Goal: Entertainment & Leisure: Browse casually

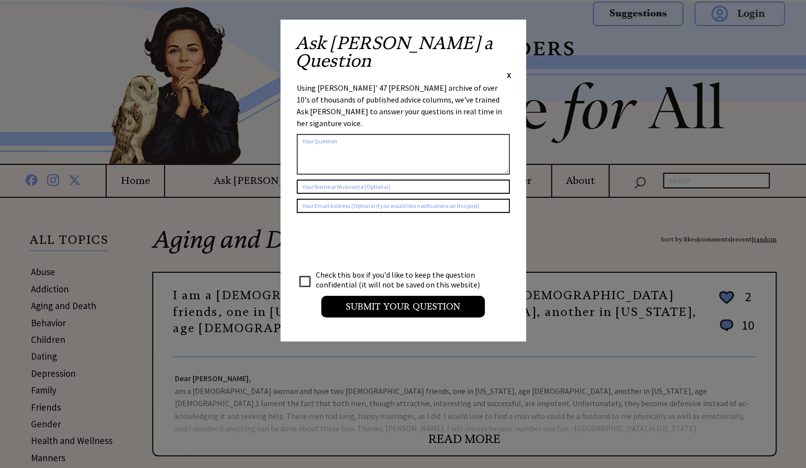
click at [510, 70] on span "X" at bounding box center [509, 75] width 4 height 10
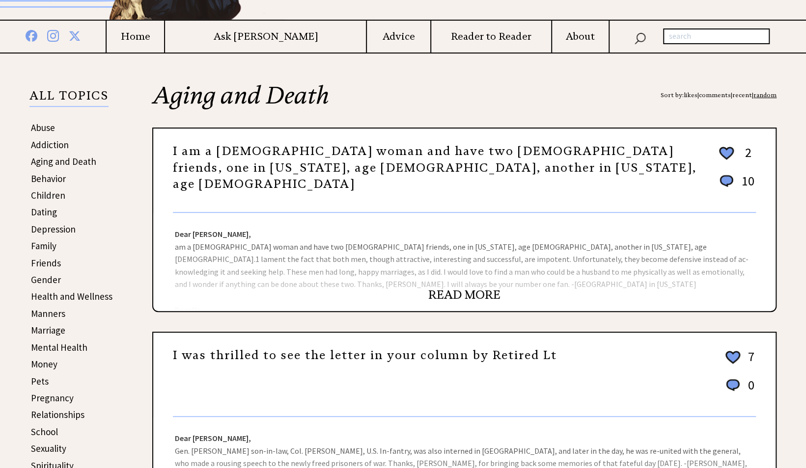
scroll to position [147, 0]
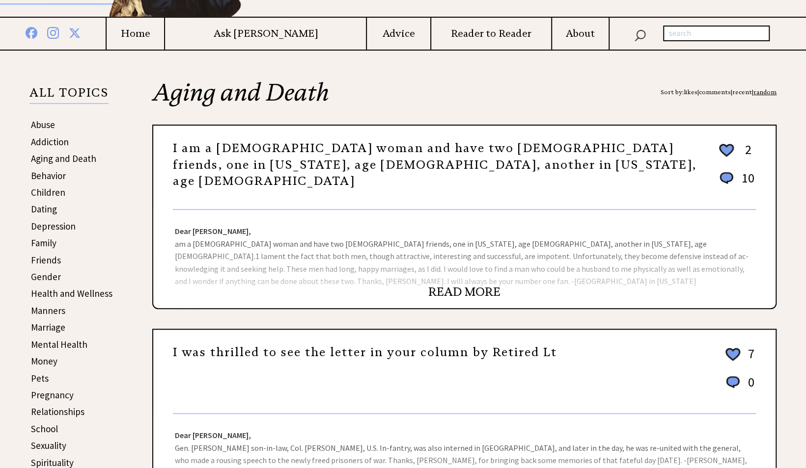
click at [469, 288] on link "READ MORE" at bounding box center [464, 292] width 72 height 15
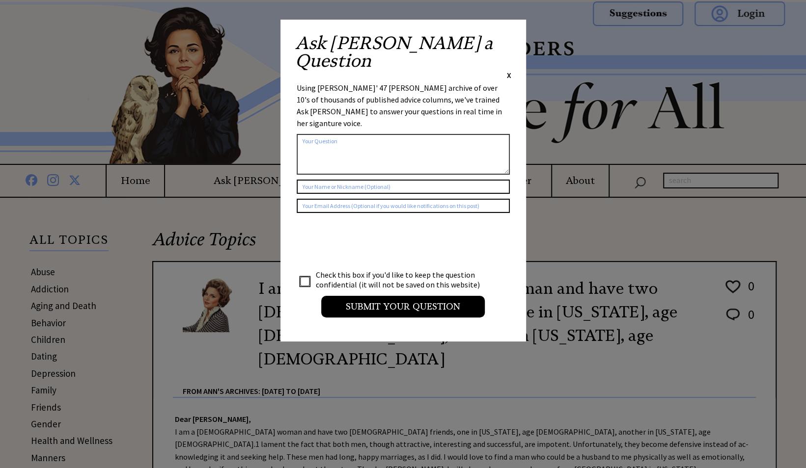
click at [509, 70] on span "X" at bounding box center [509, 75] width 4 height 10
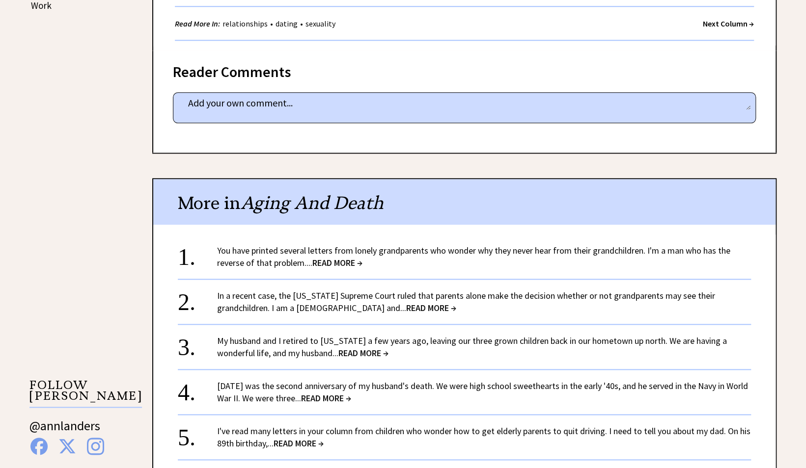
scroll to position [835, 0]
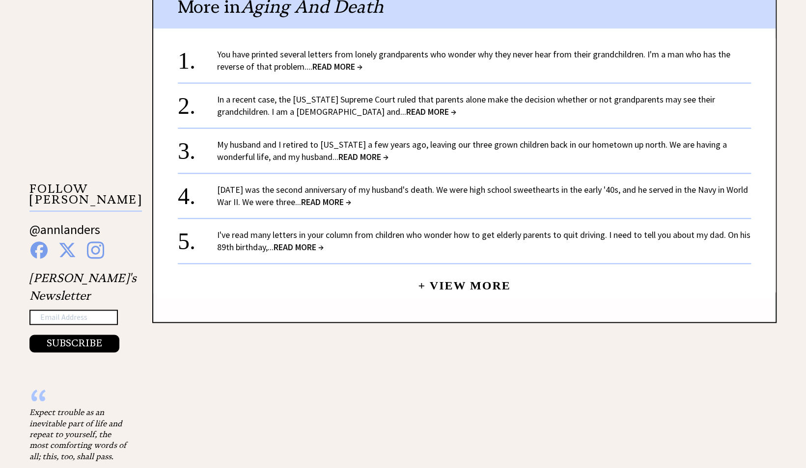
click at [423, 271] on link "+ View More" at bounding box center [464, 281] width 92 height 21
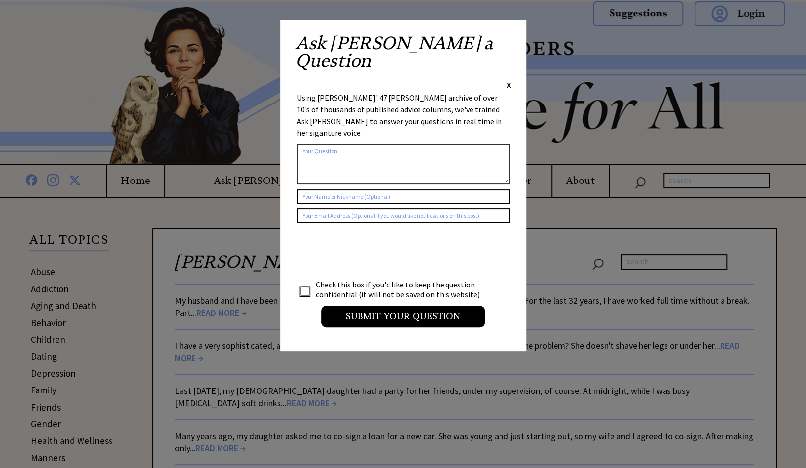
click at [511, 36] on div "Ask Ann a Question X Using Ann Landers' 47 vear archive of over 10's of thousan…" at bounding box center [403, 186] width 246 height 332
click at [506, 39] on div "Ask Ann a Question X" at bounding box center [403, 62] width 216 height 56
click at [509, 80] on span "X" at bounding box center [509, 85] width 4 height 10
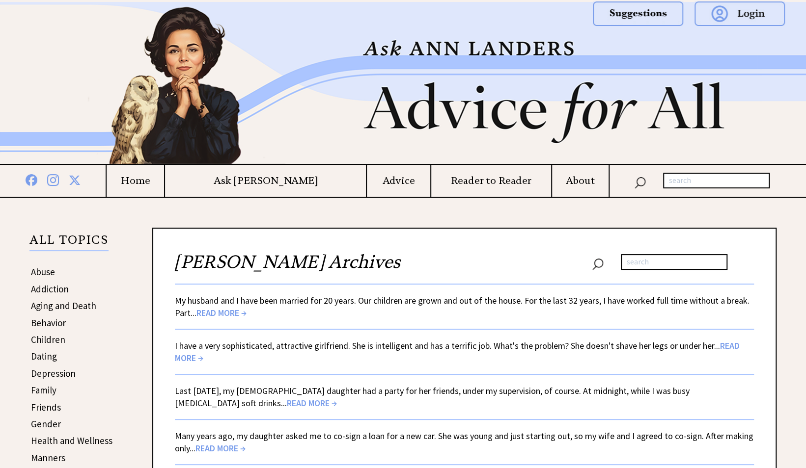
click at [213, 313] on span "READ MORE →" at bounding box center [221, 312] width 50 height 11
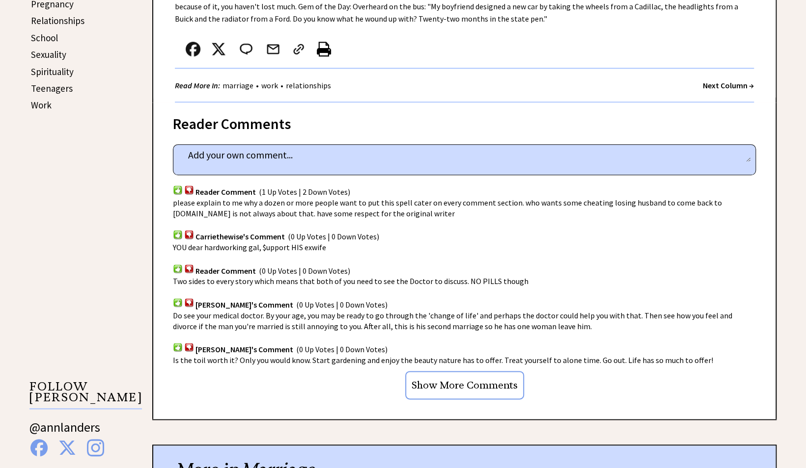
scroll to position [540, 0]
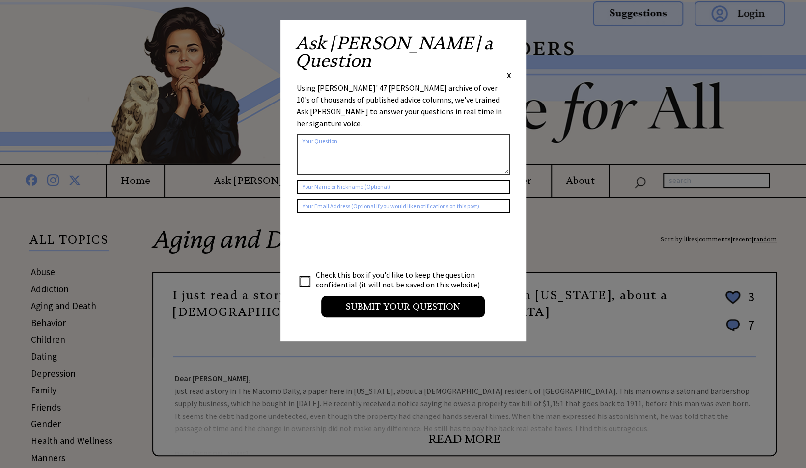
click at [507, 70] on span "X" at bounding box center [509, 75] width 4 height 10
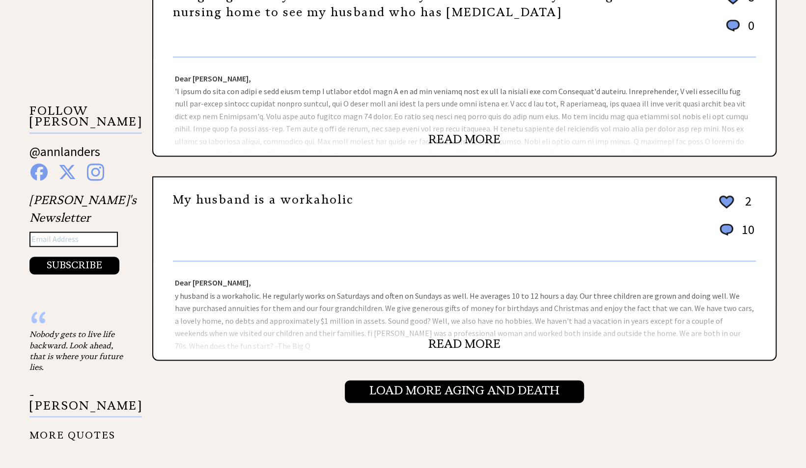
scroll to position [933, 0]
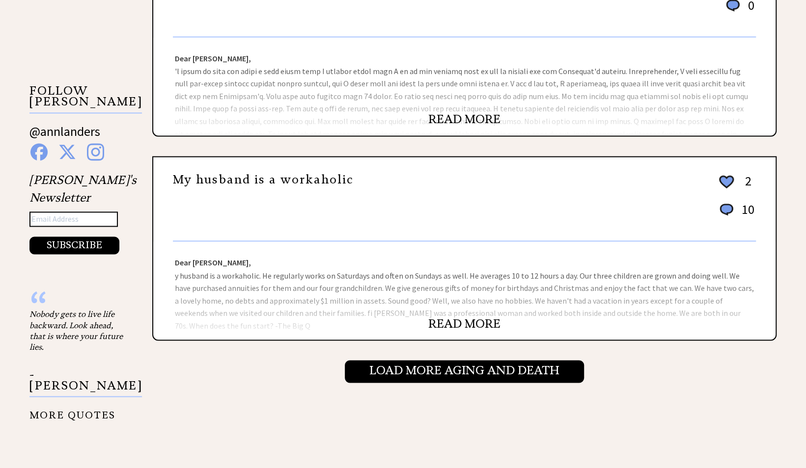
click at [452, 319] on link "READ MORE" at bounding box center [464, 323] width 72 height 15
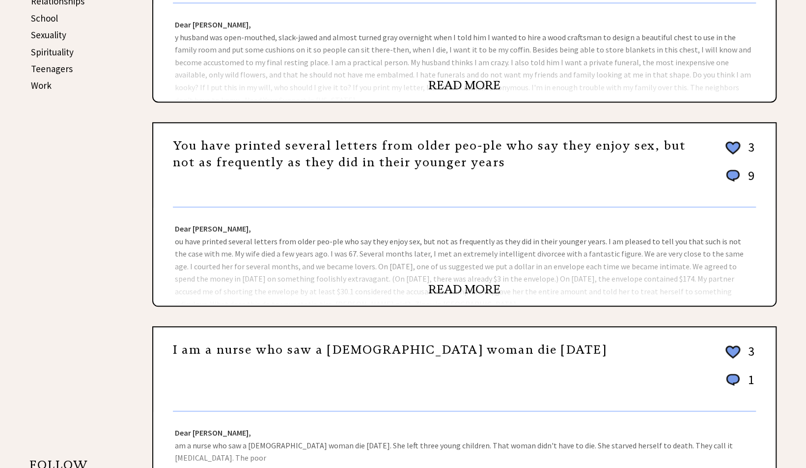
scroll to position [441, 0]
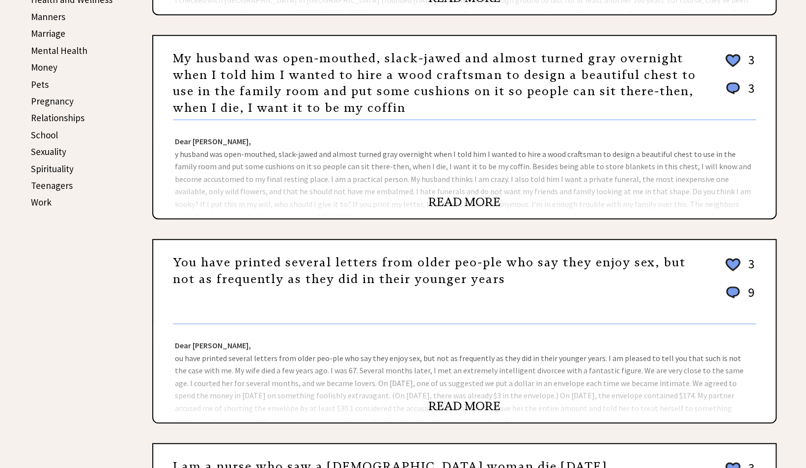
click at [449, 404] on link "READ MORE" at bounding box center [464, 406] width 72 height 15
